Goal: Transaction & Acquisition: Purchase product/service

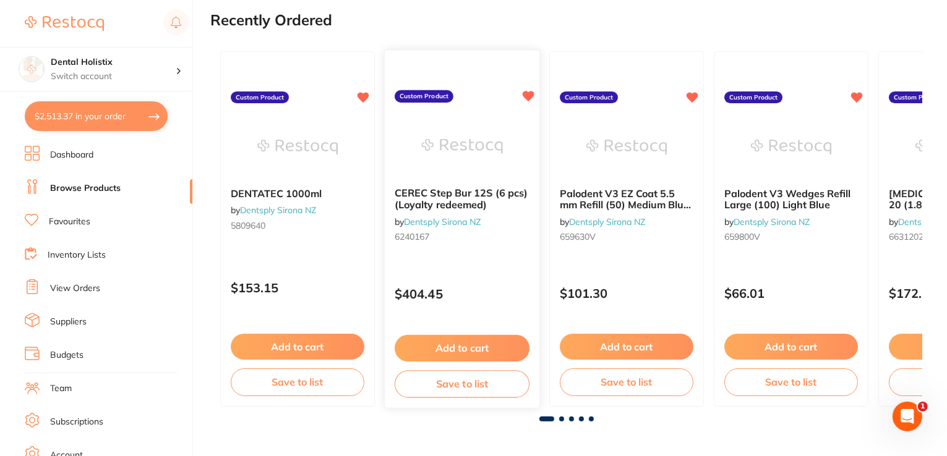
scroll to position [133, 0]
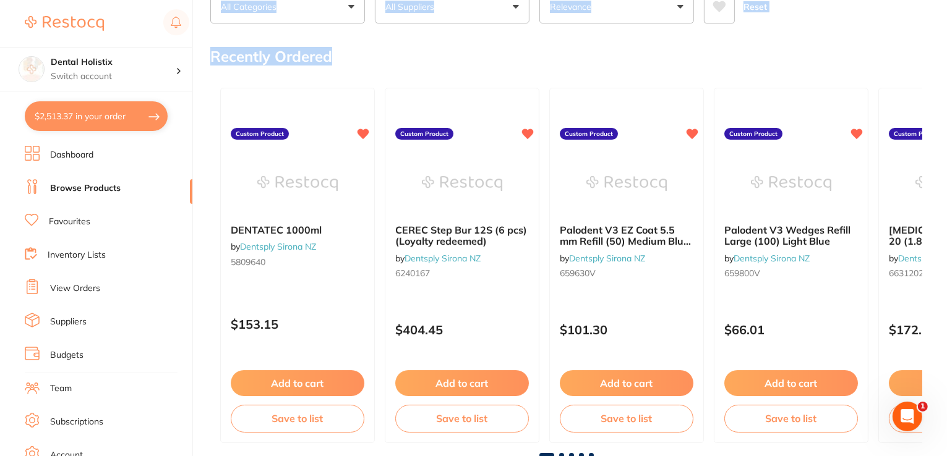
drag, startPoint x: 945, startPoint y: 3, endPoint x: 947, endPoint y: 38, distance: 34.7
click at [946, 38] on html "$2,513.37 Dental Holistix Switch account Dental Holistix $2,513.37 in your orde…" at bounding box center [473, 132] width 947 height 456
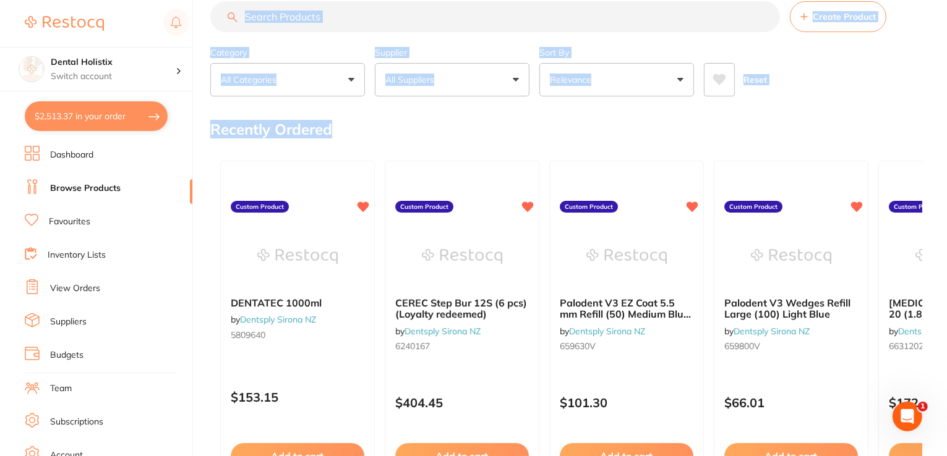
scroll to position [0, 0]
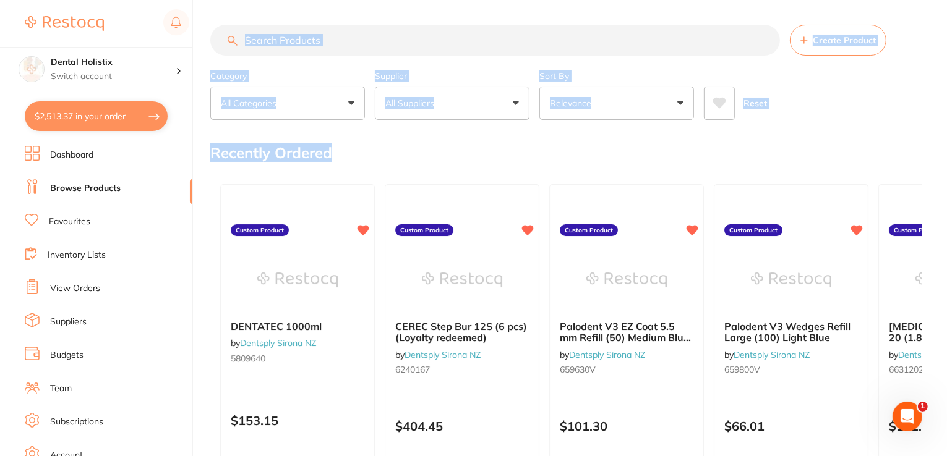
click at [418, 45] on input "search" at bounding box center [494, 40] width 569 height 31
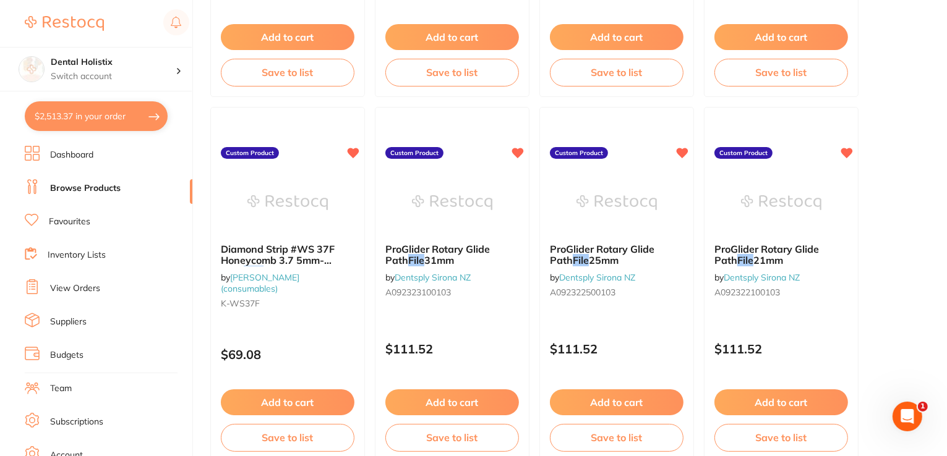
scroll to position [399, 0]
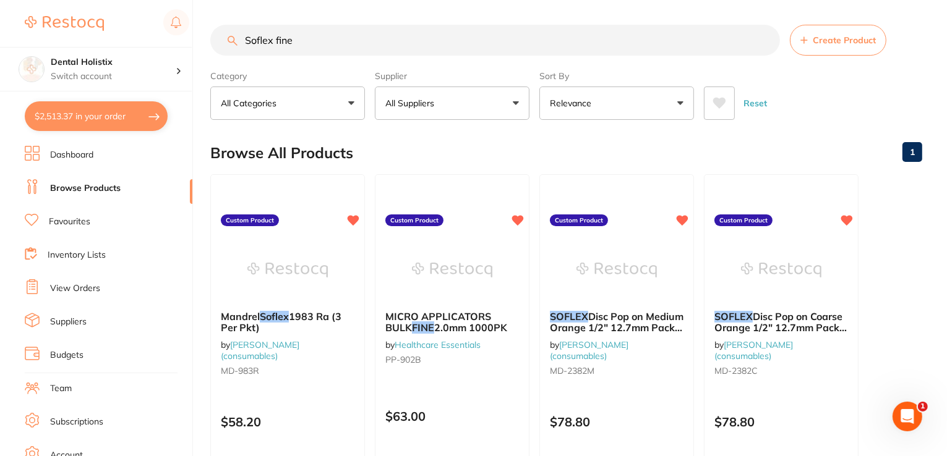
click at [347, 48] on input "Soflex fine" at bounding box center [494, 40] width 569 height 31
type input "S"
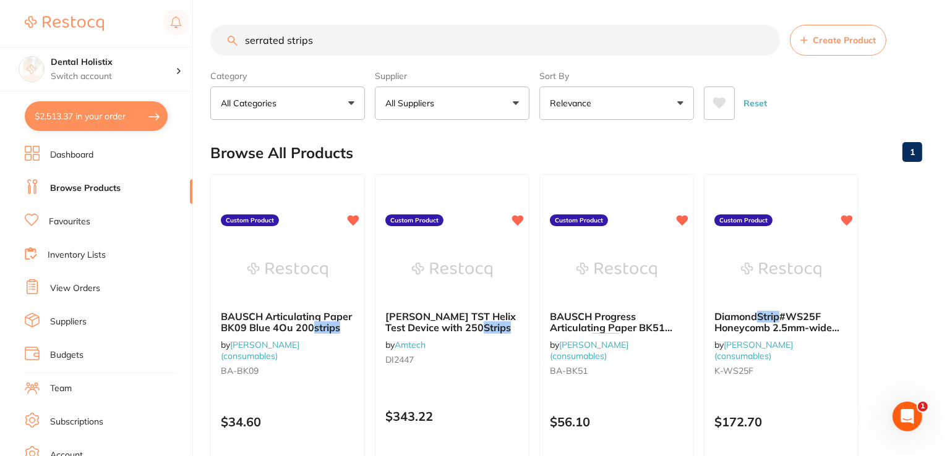
scroll to position [399, 0]
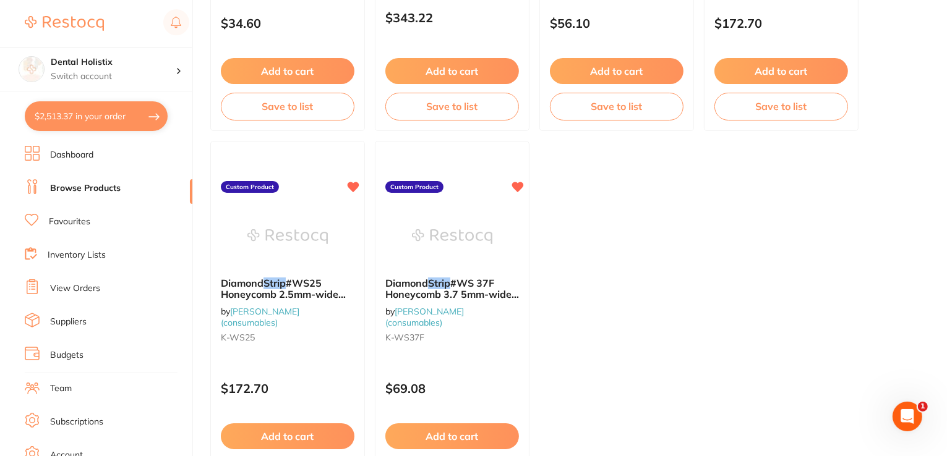
click at [945, 12] on main "serrated strips Create Product Category All Categories All Categories No catego…" at bounding box center [578, 80] width 736 height 959
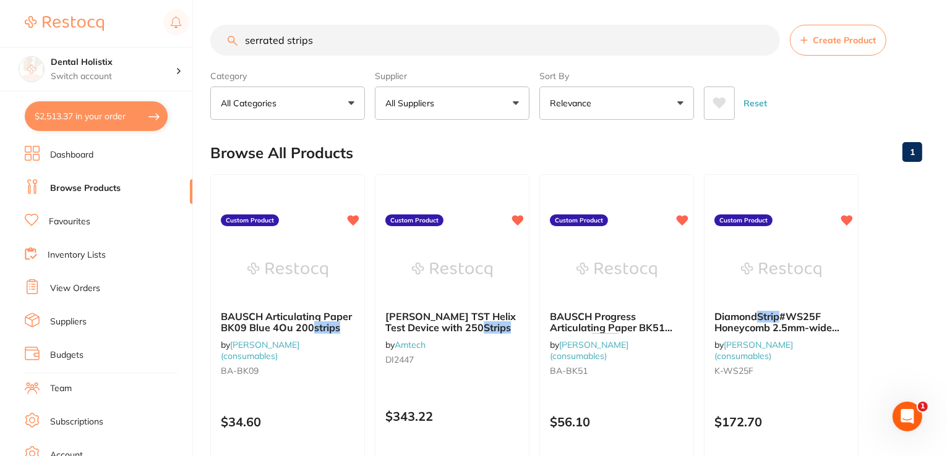
click at [140, 127] on button "$2,513.37 in your order" at bounding box center [96, 116] width 143 height 30
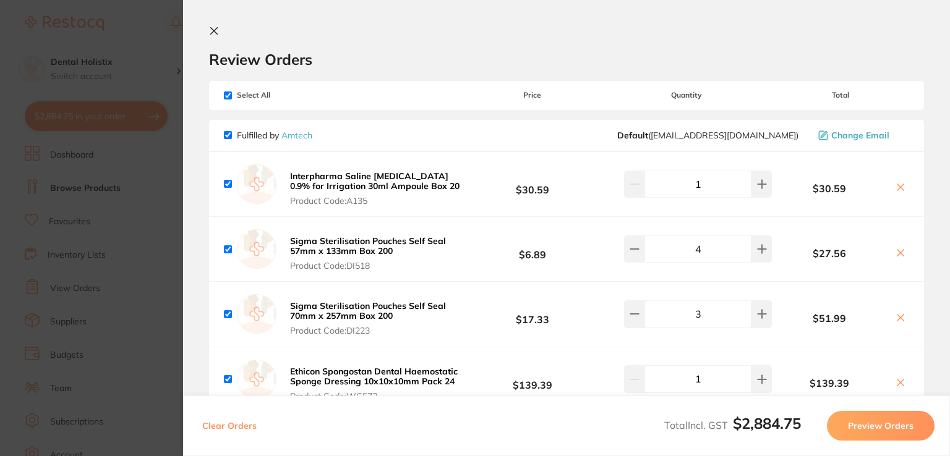
click at [219, 33] on button at bounding box center [216, 32] width 15 height 12
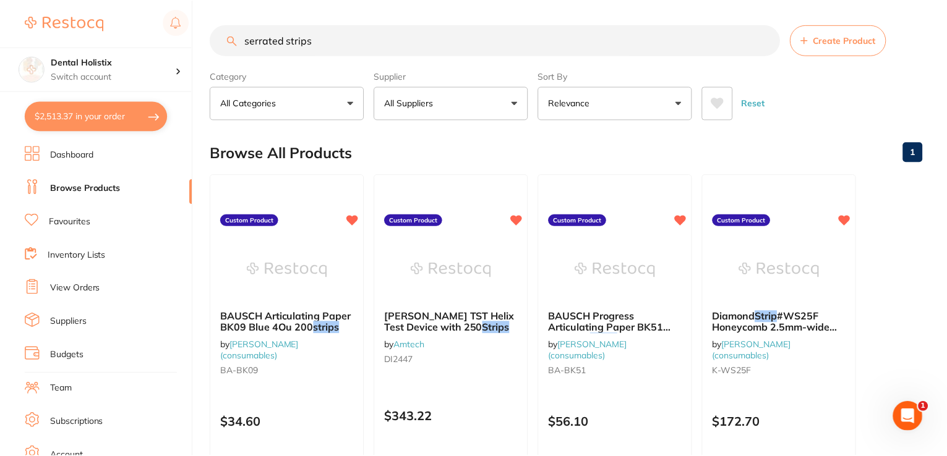
scroll to position [2, 0]
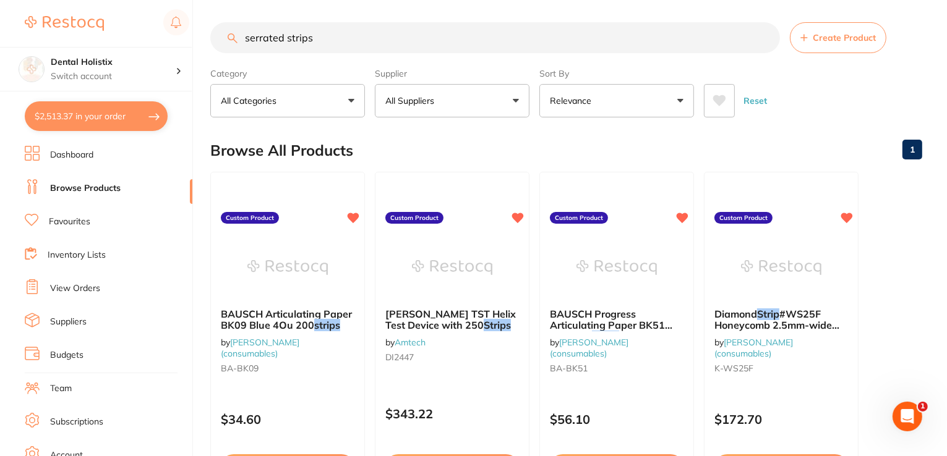
click at [340, 33] on input "serrated strips" at bounding box center [494, 37] width 569 height 31
type input "s"
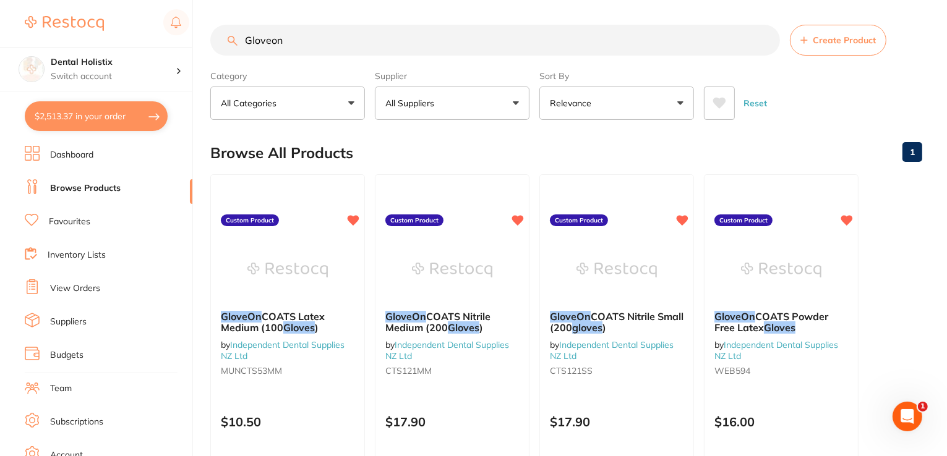
scroll to position [0, 0]
type input "Gloveon"
click at [608, 344] on link "Independent Dental Supplies NZ Ltd" at bounding box center [611, 350] width 125 height 23
click at [103, 113] on button "$2,513.37 in your order" at bounding box center [96, 116] width 143 height 30
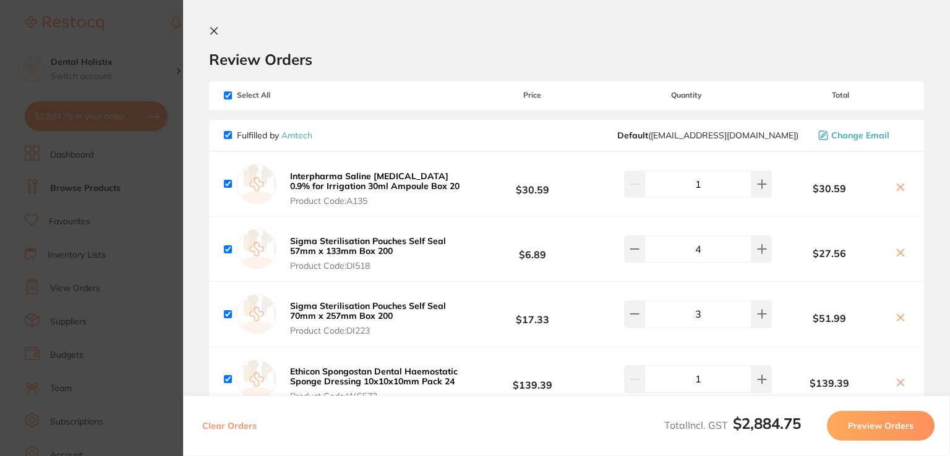
click at [228, 135] on input "checkbox" at bounding box center [228, 135] width 8 height 8
checkbox input "false"
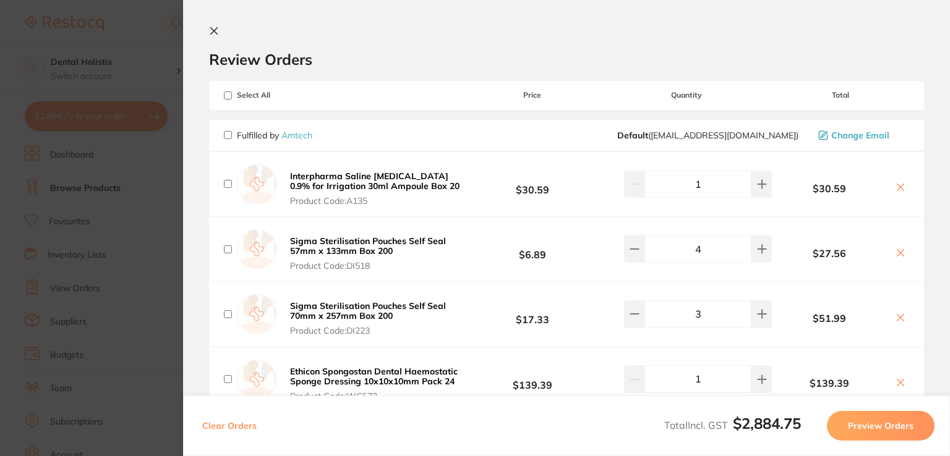
checkbox input "false"
click at [211, 35] on icon at bounding box center [214, 31] width 10 height 10
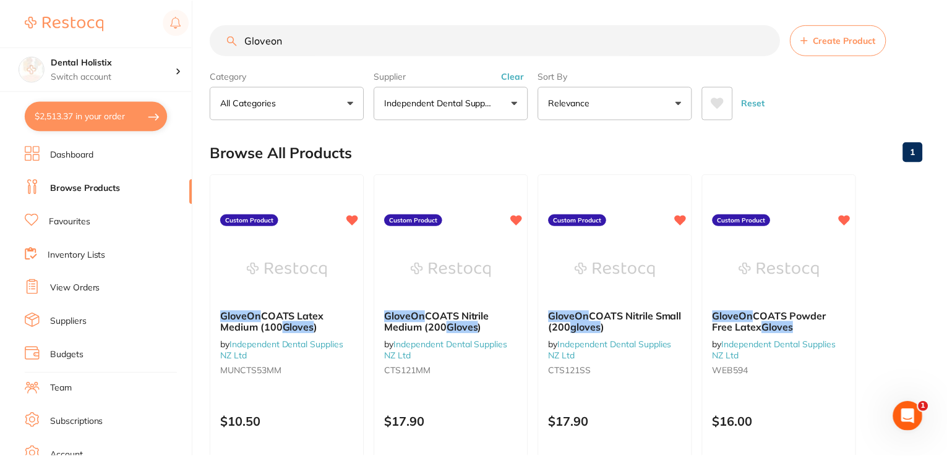
scroll to position [2, 0]
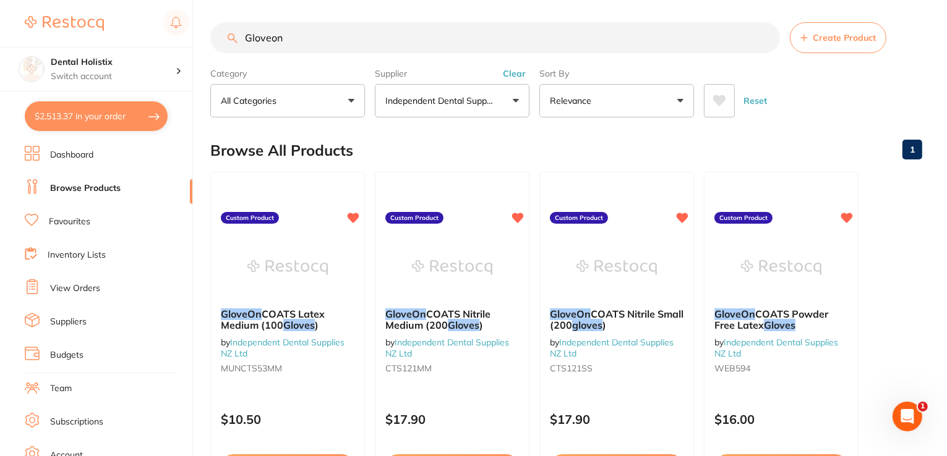
click at [519, 102] on button "Independent Dental Supplies NZ Ltd" at bounding box center [452, 100] width 155 height 33
type input "[PERSON_NAME]"
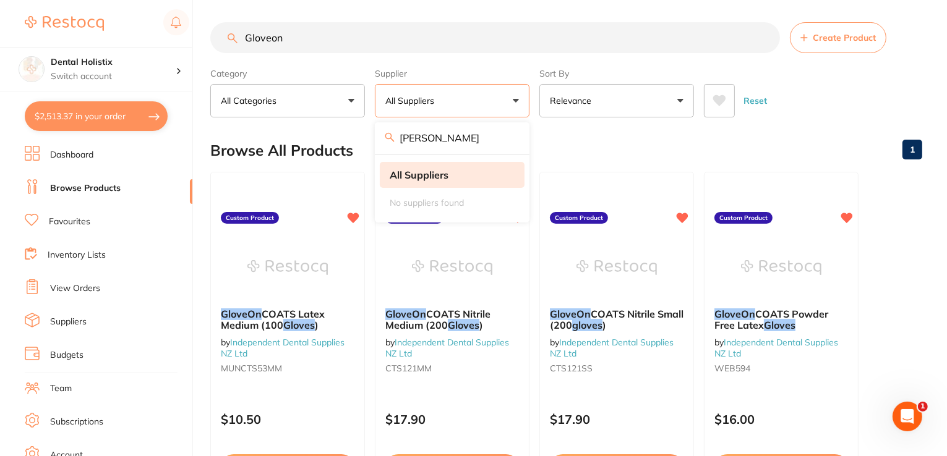
click at [430, 179] on strong "All Suppliers" at bounding box center [418, 174] width 59 height 11
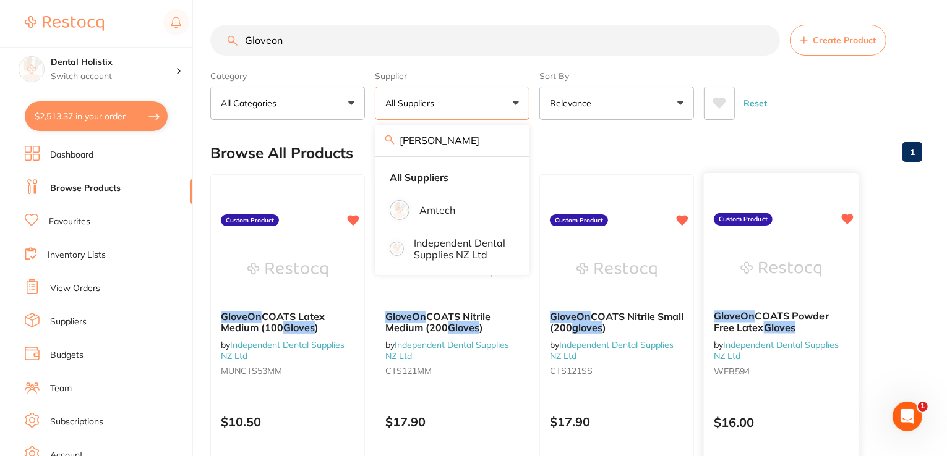
scroll to position [0, 0]
click at [89, 191] on link "Browse Products" at bounding box center [85, 188] width 70 height 12
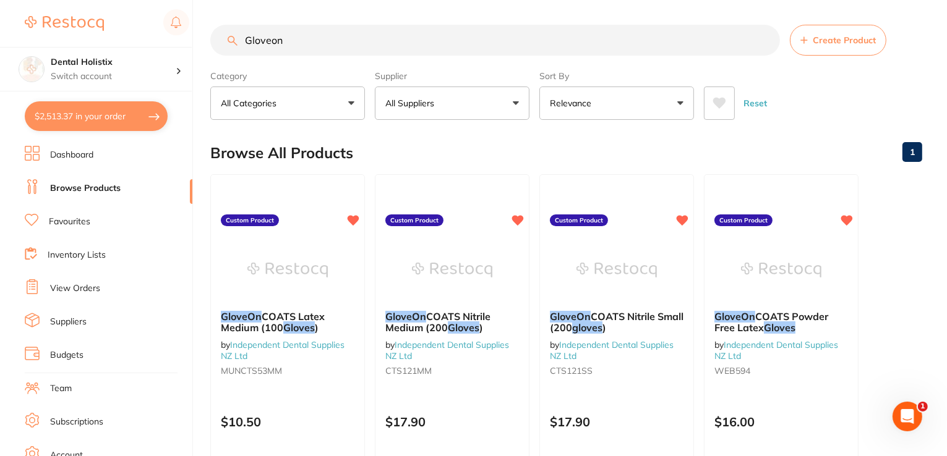
click at [80, 189] on link "Browse Products" at bounding box center [85, 188] width 70 height 12
click at [299, 49] on input "Gloveon" at bounding box center [494, 40] width 569 height 31
type input "G"
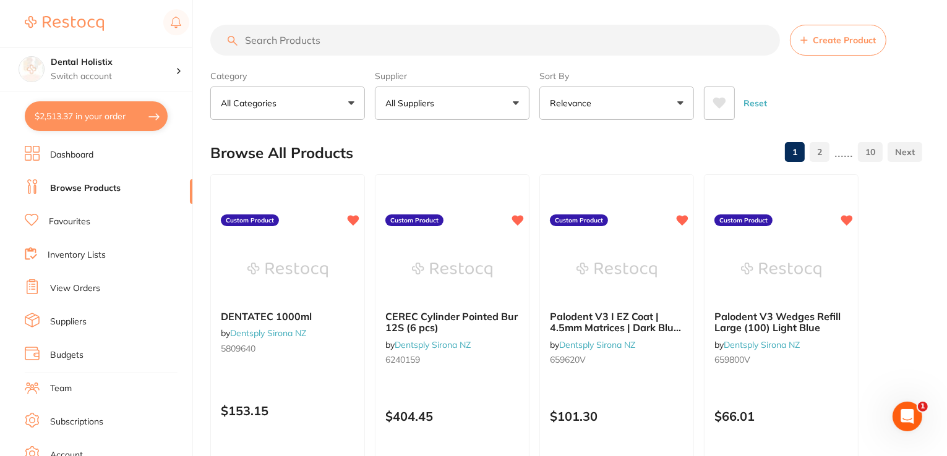
click at [514, 111] on button "All Suppliers" at bounding box center [452, 103] width 155 height 33
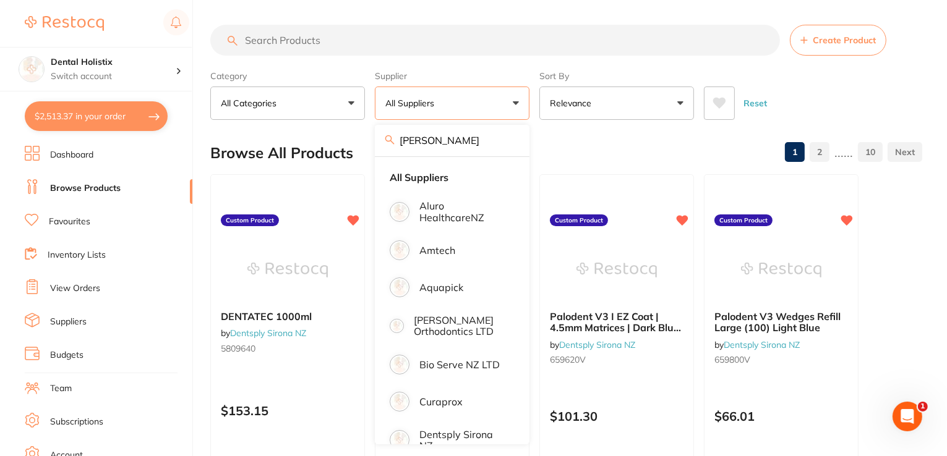
click at [337, 43] on input "search" at bounding box center [494, 40] width 569 height 31
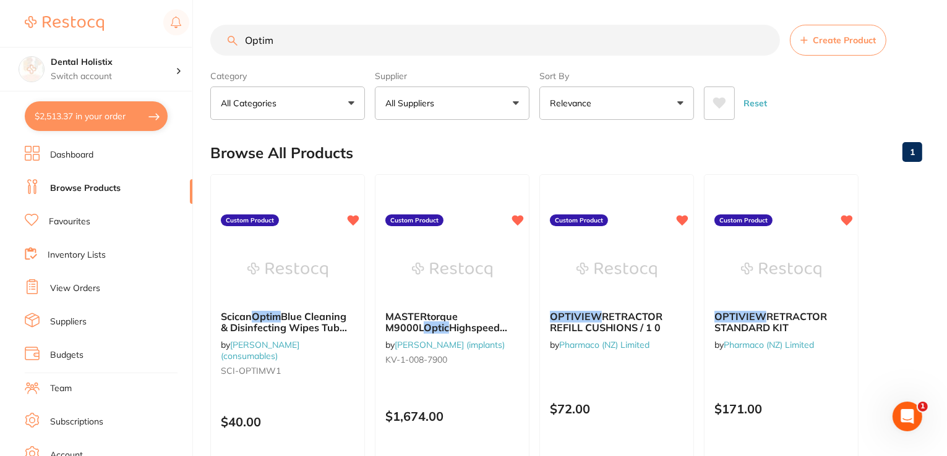
type input "Optim"
click at [140, 122] on button "$2,513.37 in your order" at bounding box center [96, 116] width 143 height 30
checkbox input "true"
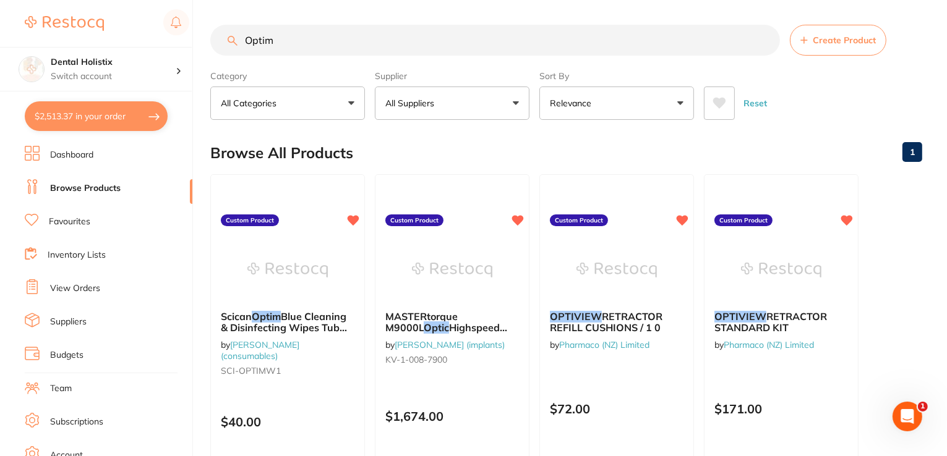
checkbox input "true"
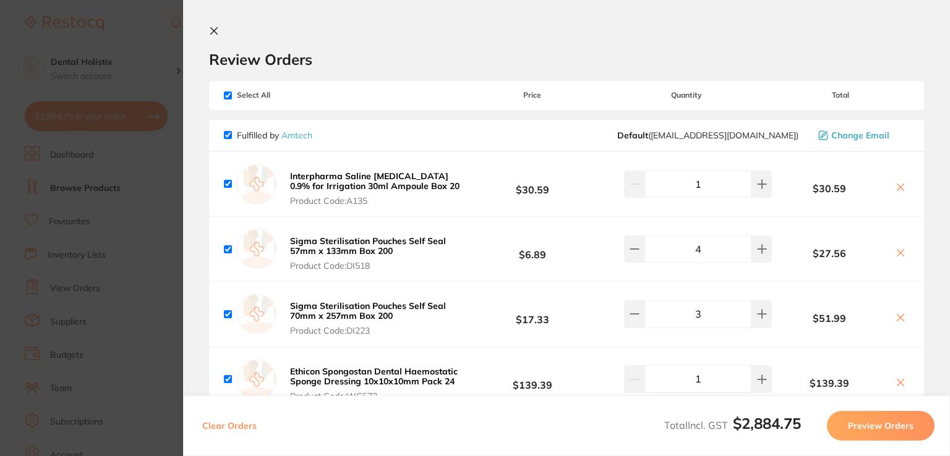
click at [943, 199] on section "Review Orders Your orders are being processed and we will notify you once we ha…" at bounding box center [566, 228] width 767 height 456
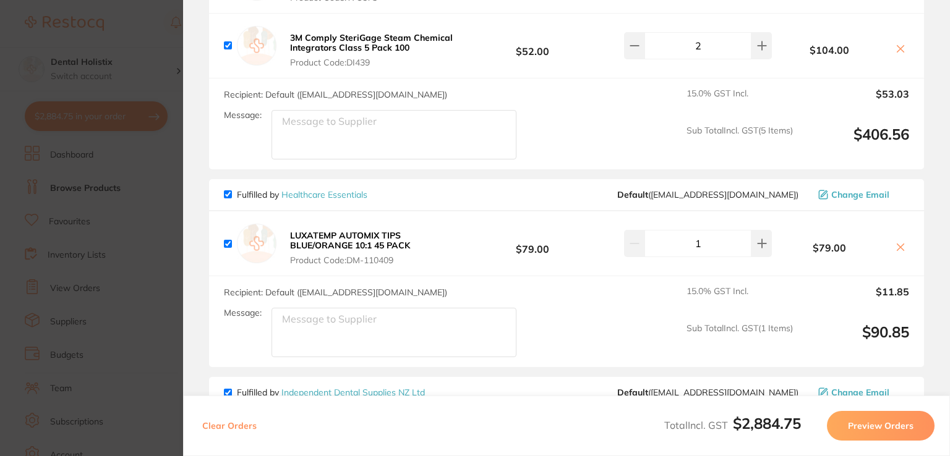
scroll to position [798, 0]
